Goal: Register for event/course

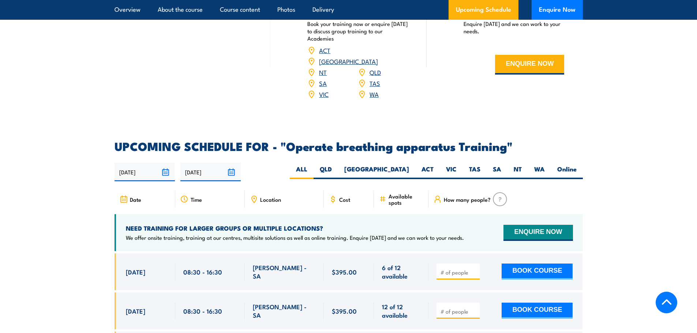
scroll to position [1061, 0]
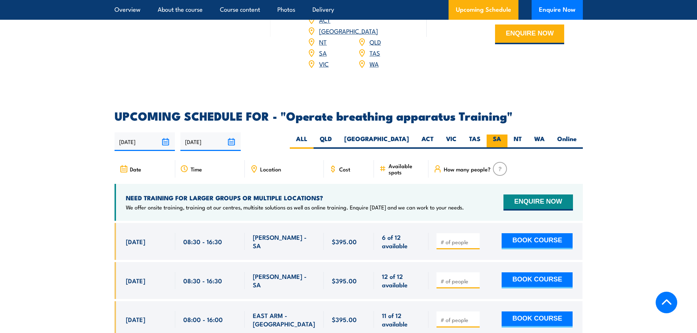
click at [504, 137] on label "SA" at bounding box center [497, 142] width 21 height 14
click at [504, 137] on input "SA" at bounding box center [503, 137] width 5 height 5
radio input "true"
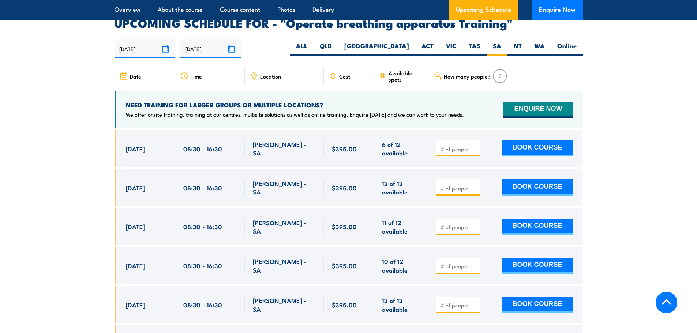
scroll to position [1171, 0]
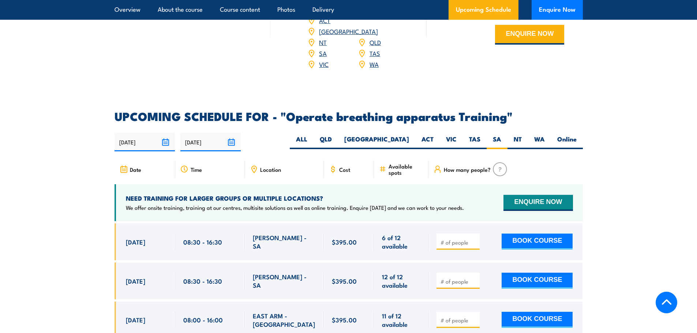
scroll to position [1061, 0]
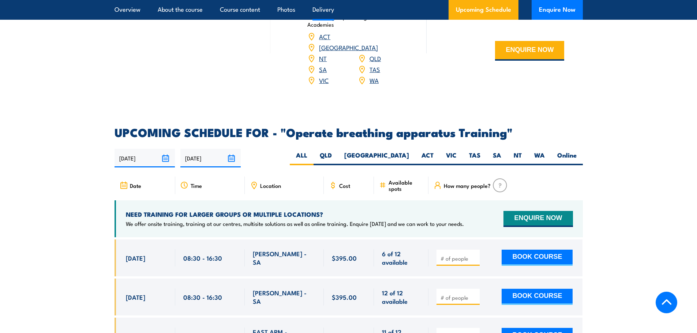
scroll to position [1061, 0]
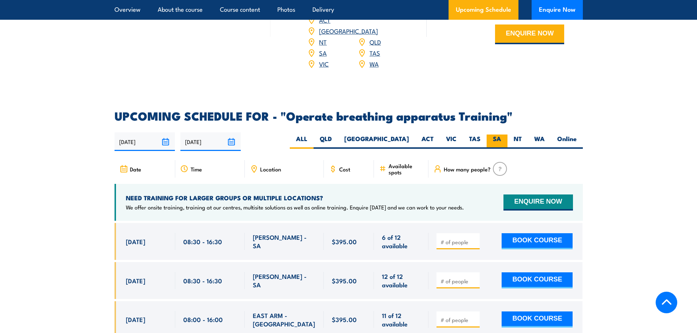
click at [490, 135] on label "SA" at bounding box center [497, 142] width 21 height 14
click at [501, 135] on input "SA" at bounding box center [503, 137] width 5 height 5
radio input "true"
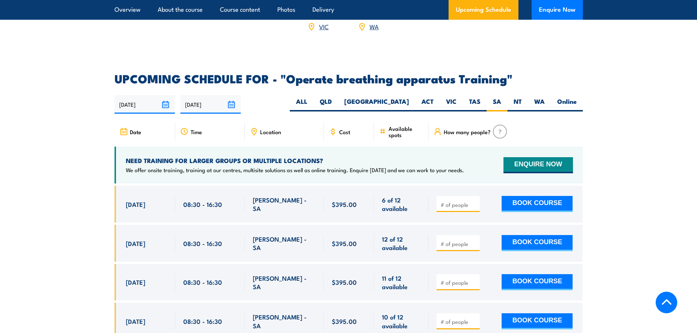
scroll to position [1095, 0]
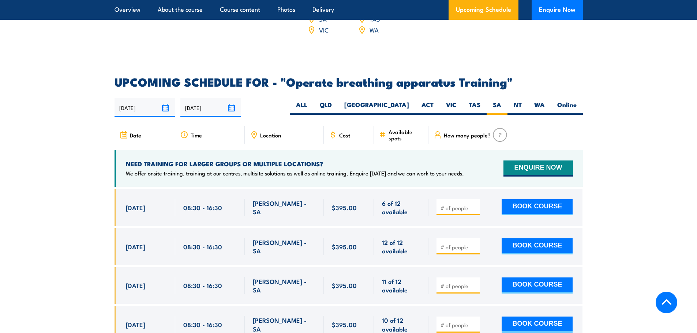
click at [351, 133] on div "Cost" at bounding box center [349, 135] width 51 height 18
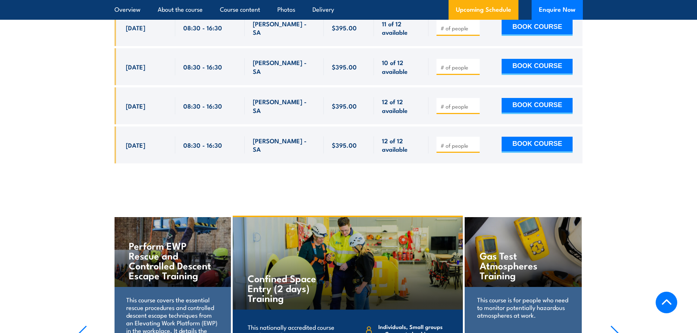
scroll to position [1242, 0]
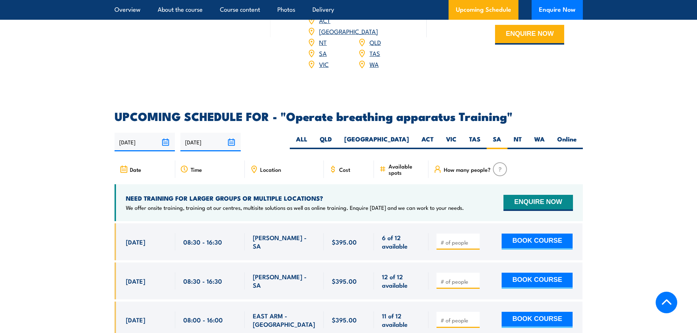
scroll to position [1061, 0]
